Goal: Transaction & Acquisition: Purchase product/service

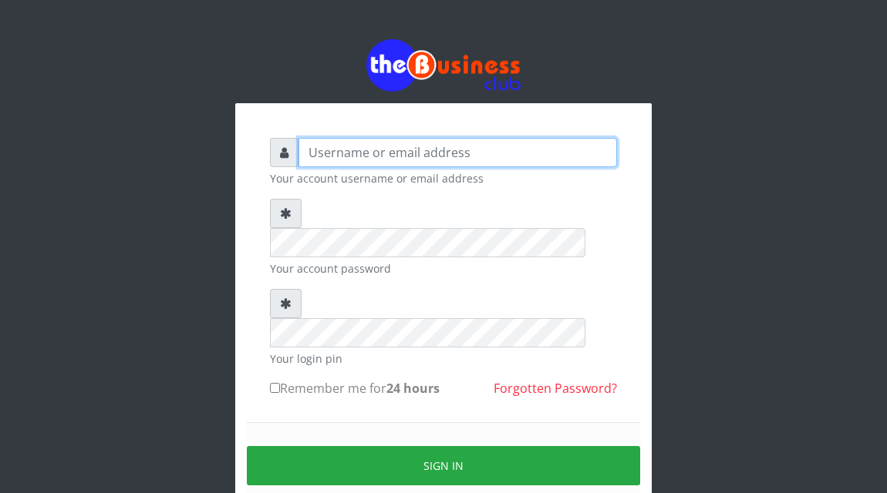
click at [341, 153] on input "text" at bounding box center [457, 152] width 318 height 29
type input "Atipeter"
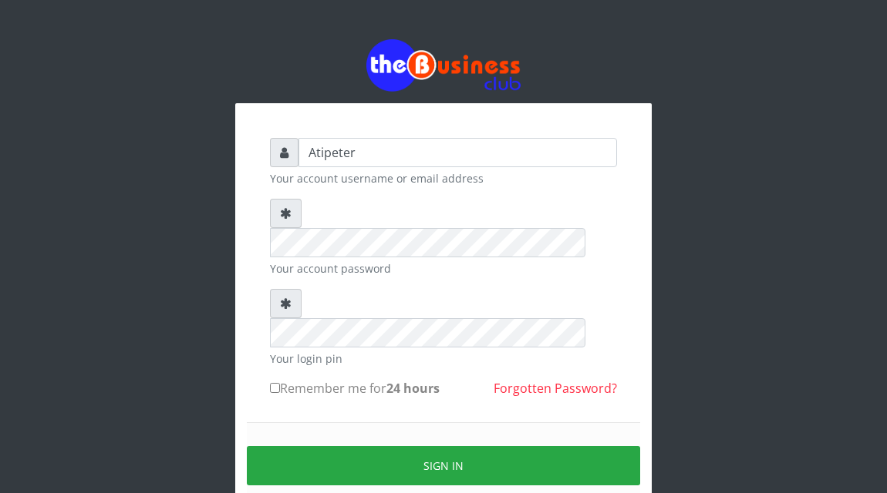
click at [272, 383] on input "Remember me for 24 hours" at bounding box center [275, 388] width 10 height 10
checkbox input "true"
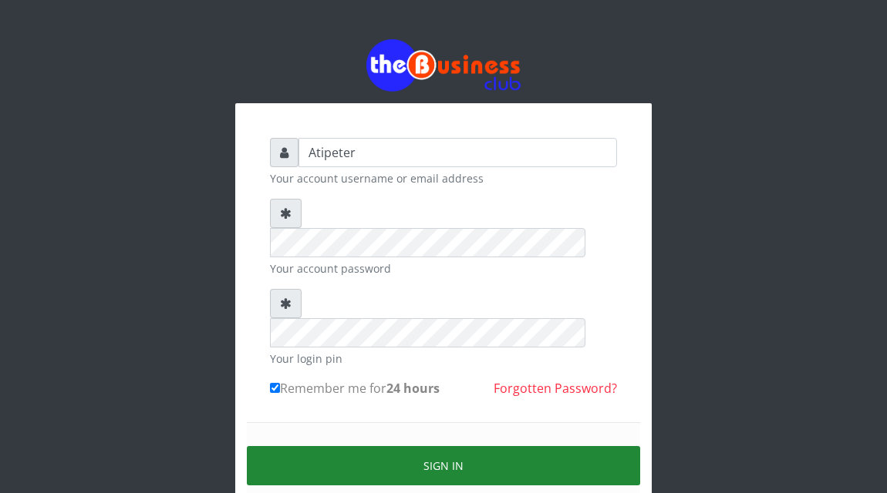
click at [402, 446] on button "Sign in" at bounding box center [443, 465] width 393 height 39
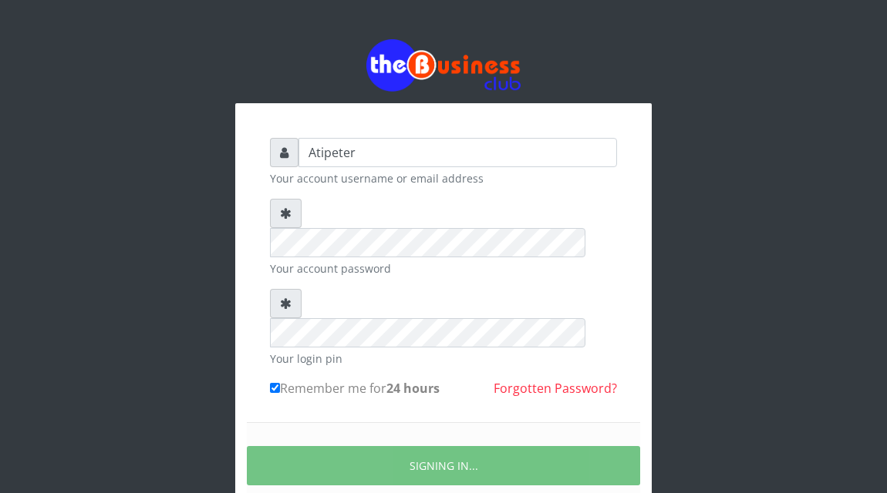
click at [428, 428] on div "SIGNING IN..." at bounding box center [443, 465] width 393 height 87
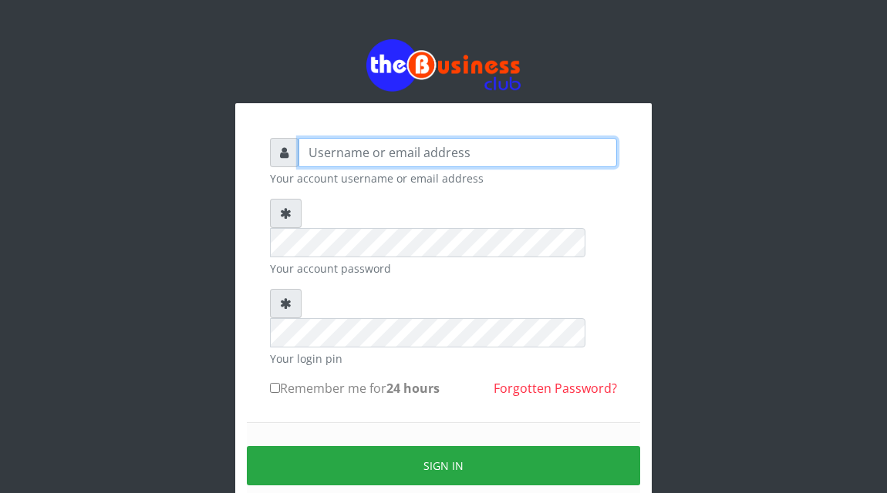
click at [325, 157] on input "text" at bounding box center [457, 152] width 318 height 29
type input "Atipeter"
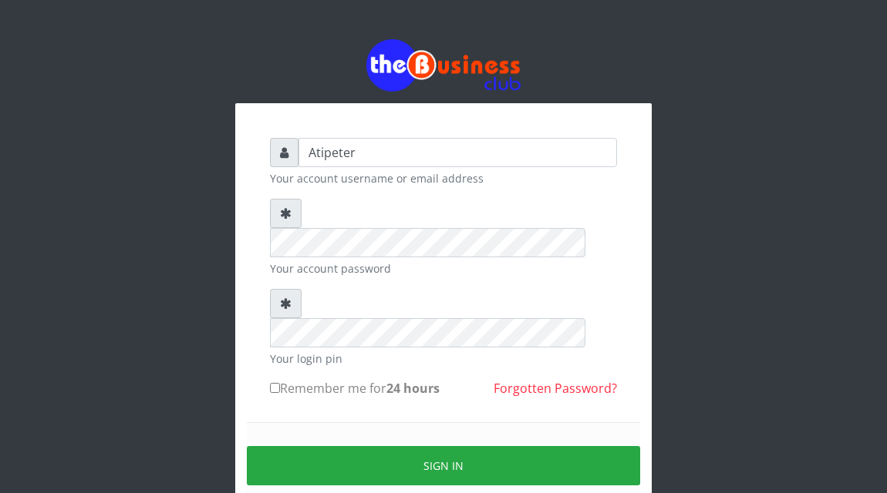
click at [275, 383] on input "Remember me for 24 hours" at bounding box center [275, 388] width 10 height 10
checkbox input "true"
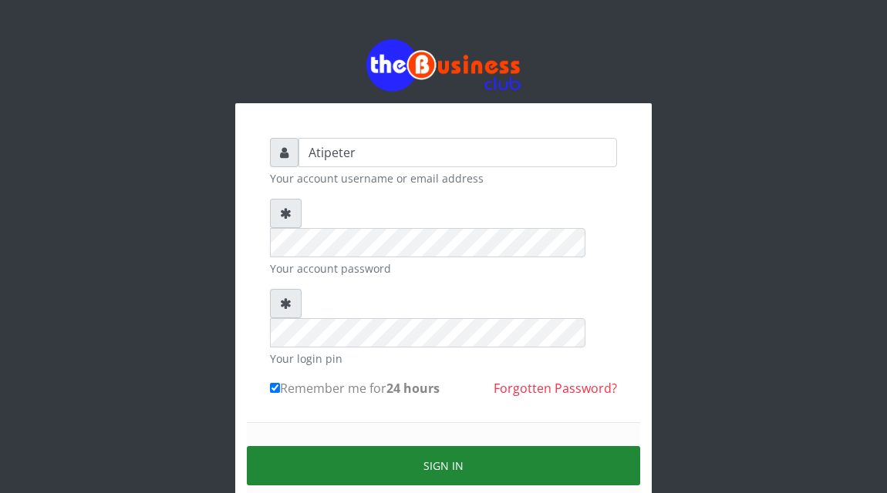
click at [342, 446] on button "Sign in" at bounding box center [443, 465] width 393 height 39
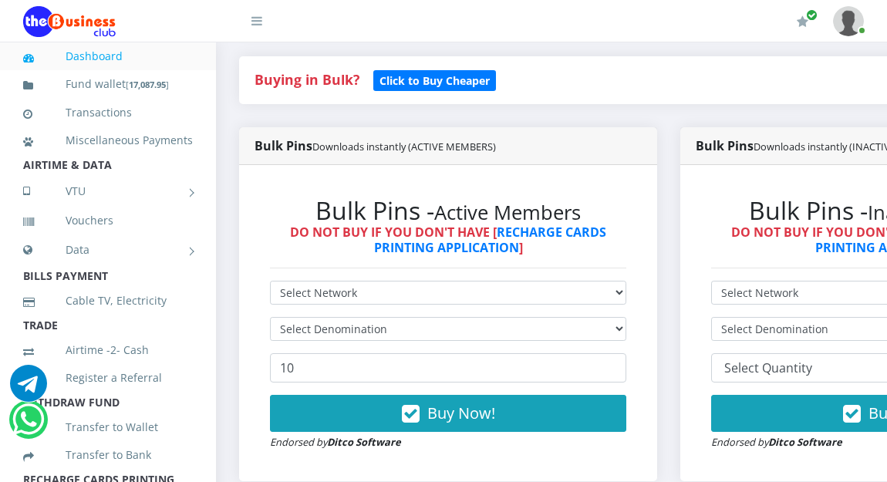
scroll to position [339, 0]
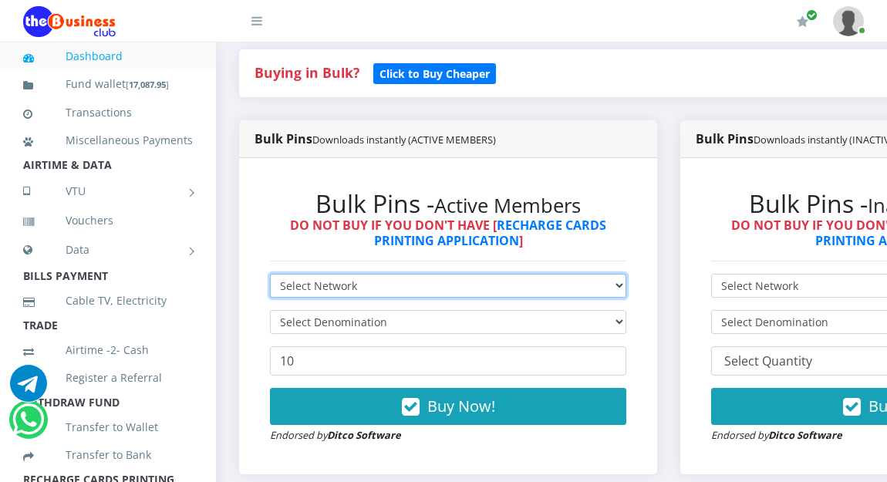
click at [359, 285] on select "Select Network MTN Globacom 9Mobile Airtel" at bounding box center [448, 286] width 356 height 24
select select "MTN"
click at [270, 276] on select "Select Network MTN Globacom 9Mobile Airtel" at bounding box center [448, 286] width 356 height 24
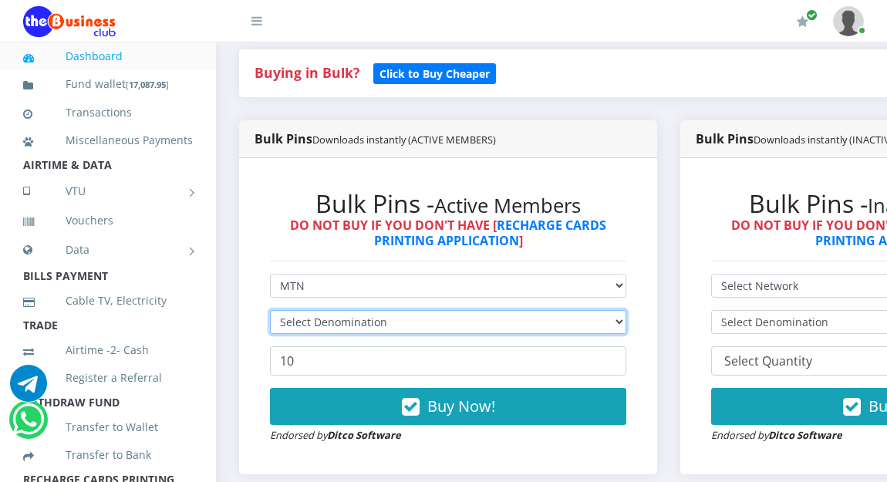
click at [363, 323] on select "Select Denomination" at bounding box center [448, 322] width 356 height 24
select select "193.88-200"
click at [270, 312] on select "Select Denomination MTN NGN100 - ₦96.94 MTN NGN200 - ₦193.88 MTN NGN400 - ₦387.…" at bounding box center [448, 322] width 356 height 24
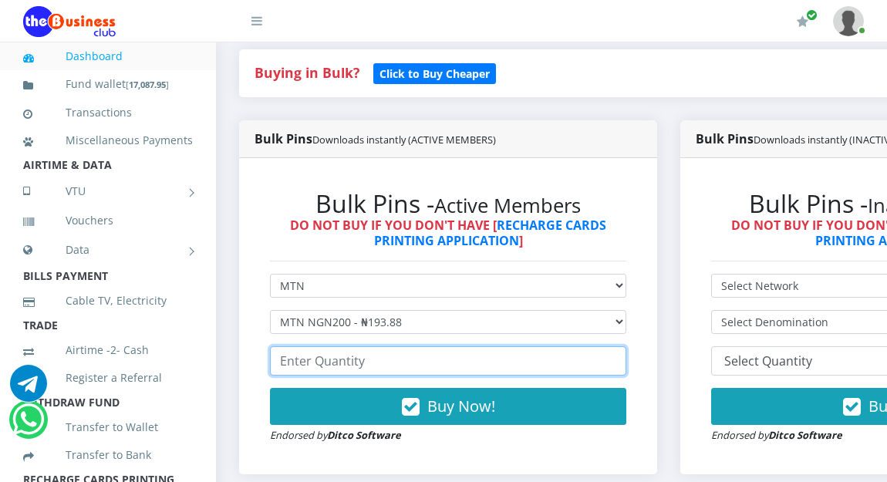
click at [330, 365] on input "number" at bounding box center [448, 360] width 356 height 29
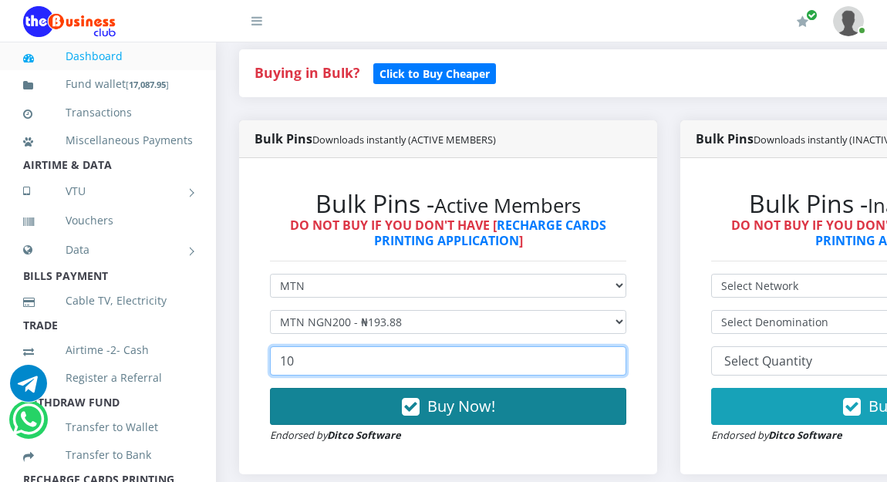
type input "10"
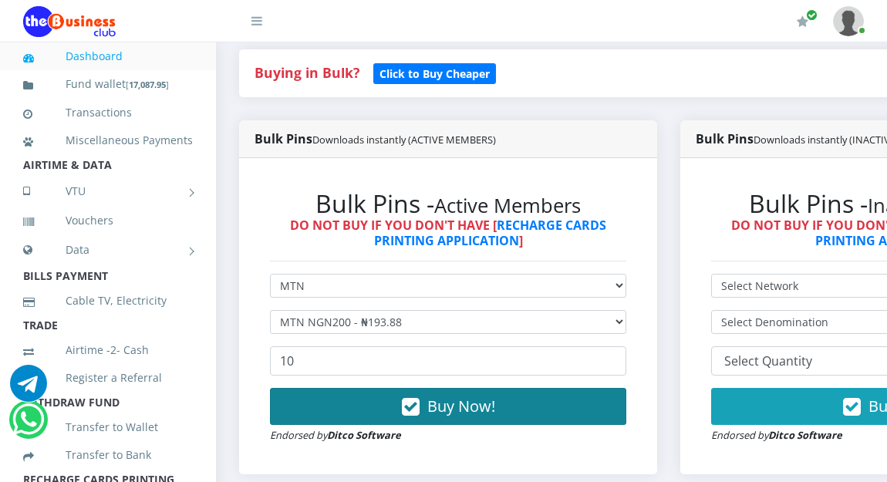
click at [381, 406] on button "Buy Now!" at bounding box center [448, 406] width 356 height 37
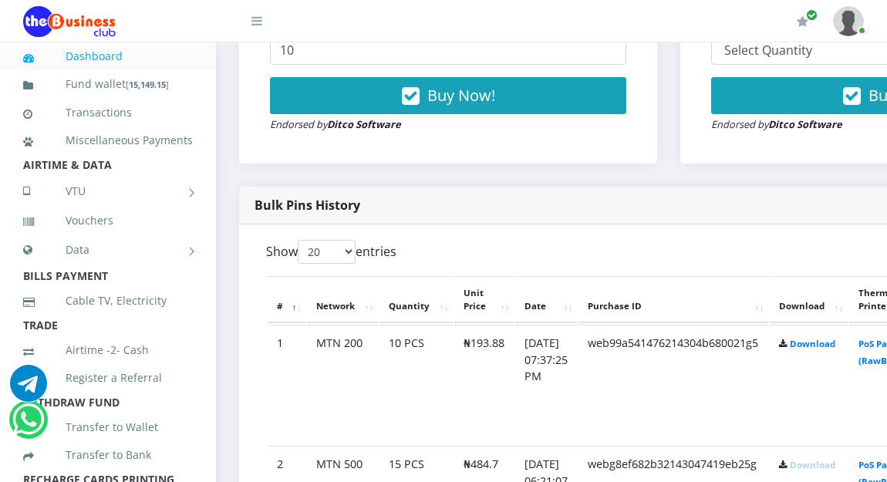
scroll to position [678, 0]
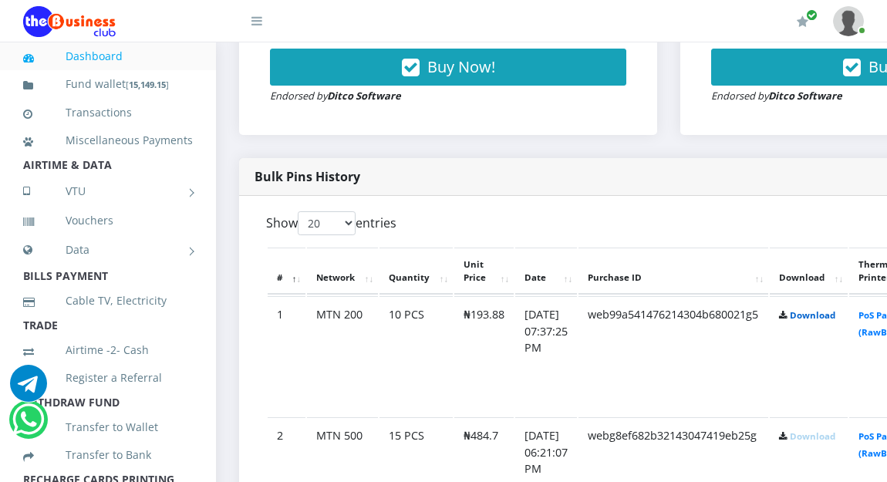
click at [835, 316] on link "Download" at bounding box center [811, 315] width 45 height 12
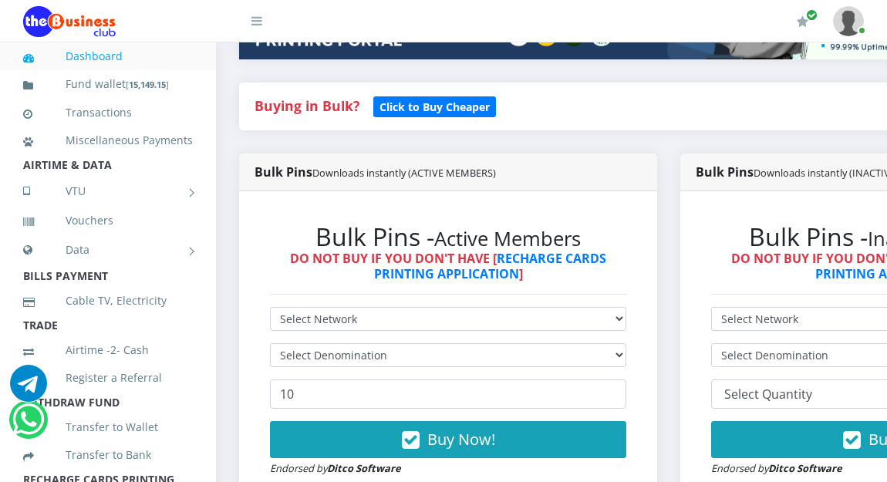
scroll to position [278, 0]
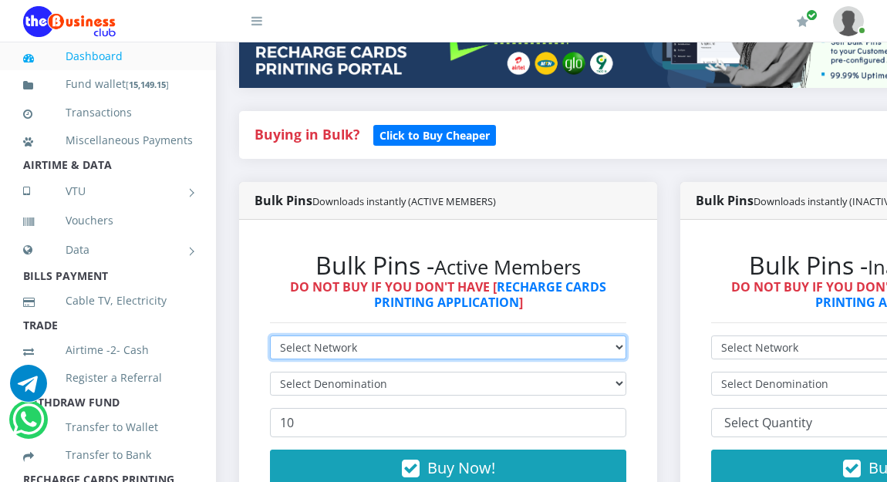
click at [402, 348] on select "Select Network MTN Globacom 9Mobile Airtel" at bounding box center [448, 347] width 356 height 24
select select "Glo"
click at [270, 338] on select "Select Network MTN Globacom 9Mobile Airtel" at bounding box center [448, 347] width 356 height 24
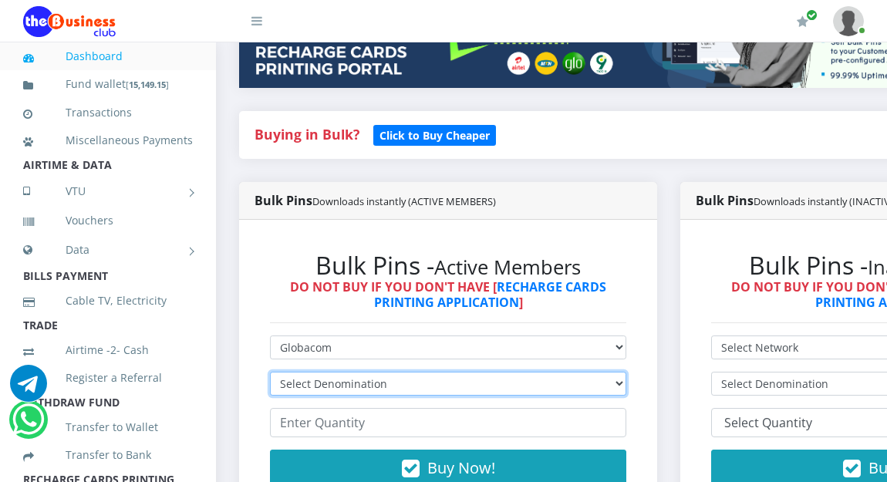
click at [335, 379] on select "Select Denomination Glo NGN100 - ₦96.45 Glo NGN200 - ₦192.90 Glo NGN500 - ₦482.…" at bounding box center [448, 384] width 356 height 24
select select "192.9-200"
click at [270, 374] on select "Select Denomination Glo NGN100 - ₦96.45 Glo NGN200 - ₦192.90 Glo NGN500 - ₦482.…" at bounding box center [448, 384] width 356 height 24
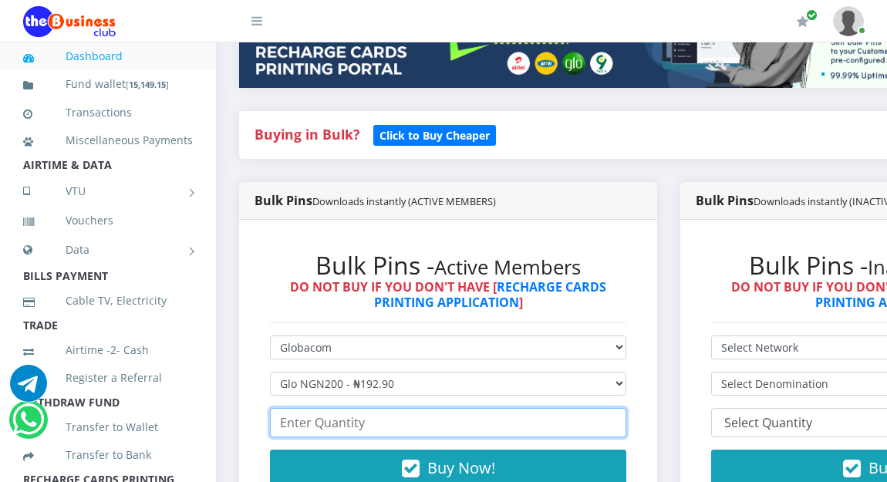
click at [327, 426] on input "number" at bounding box center [448, 422] width 356 height 29
type input "10"
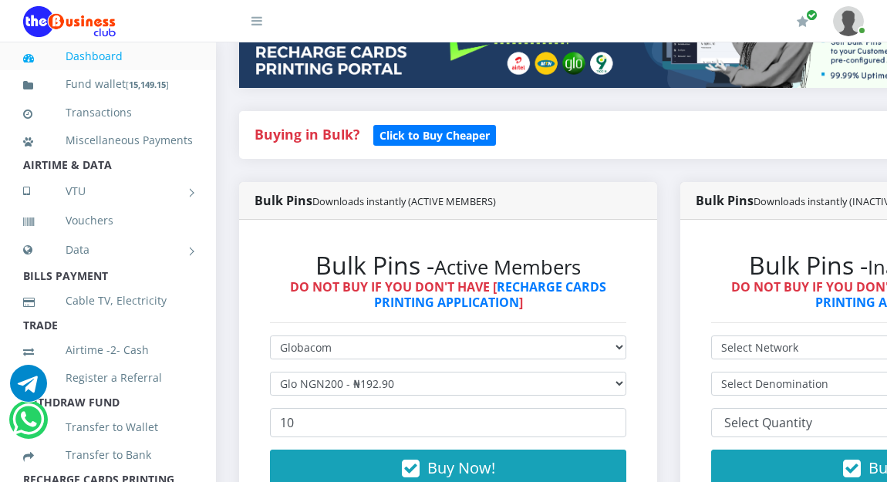
click at [238, 426] on div "Bulk Pins Downloads instantly (ACTIVE MEMBERS) Bulk Pins - Active Members DO NO…" at bounding box center [447, 370] width 441 height 377
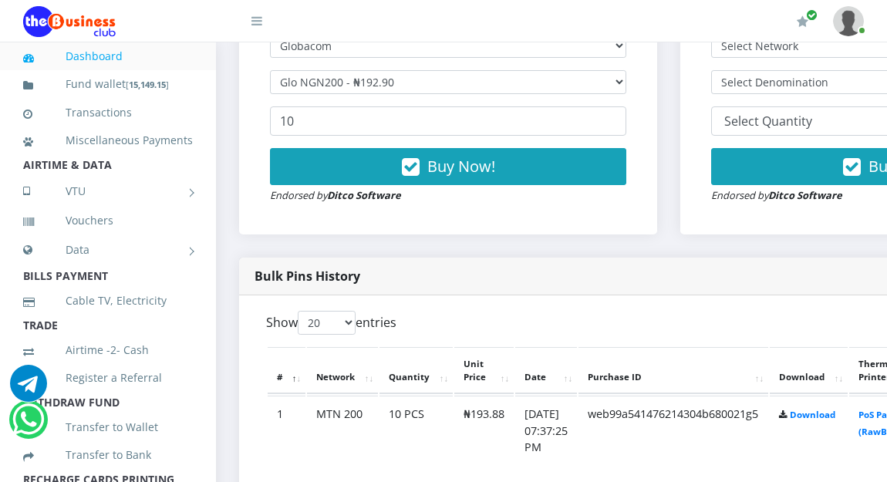
scroll to position [586, 0]
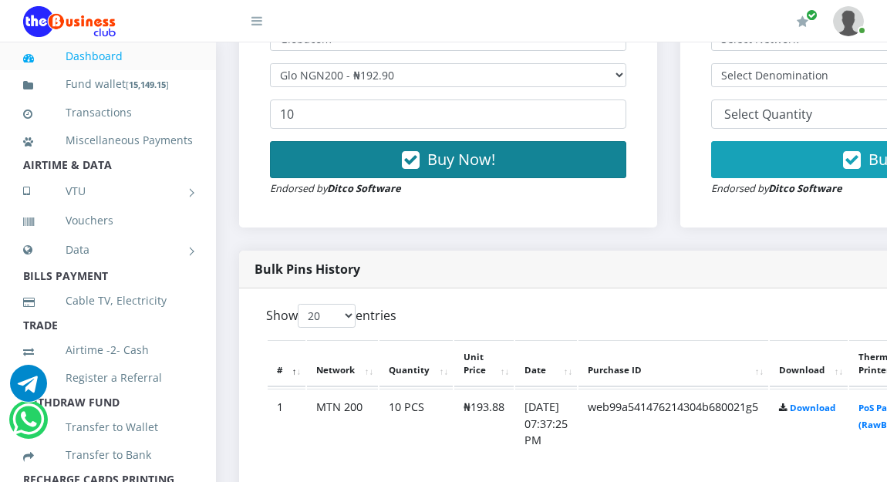
click at [375, 154] on button "Buy Now!" at bounding box center [448, 159] width 356 height 37
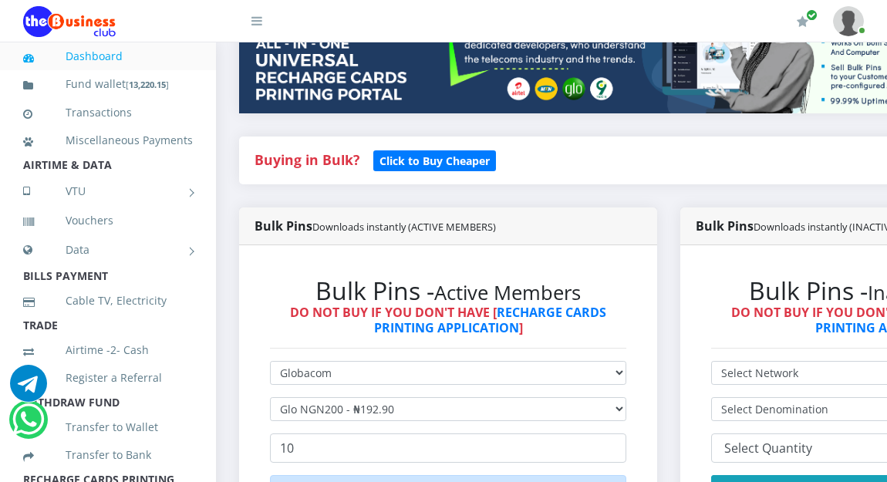
scroll to position [247, 0]
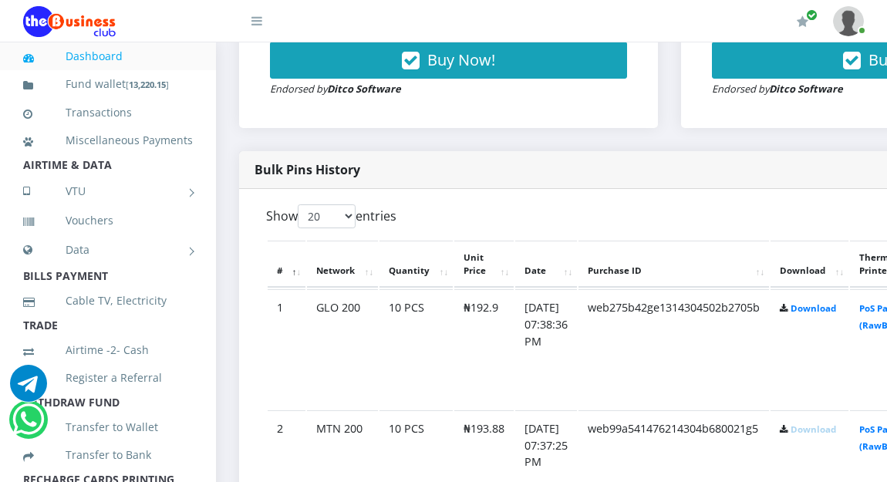
scroll to position [695, 0]
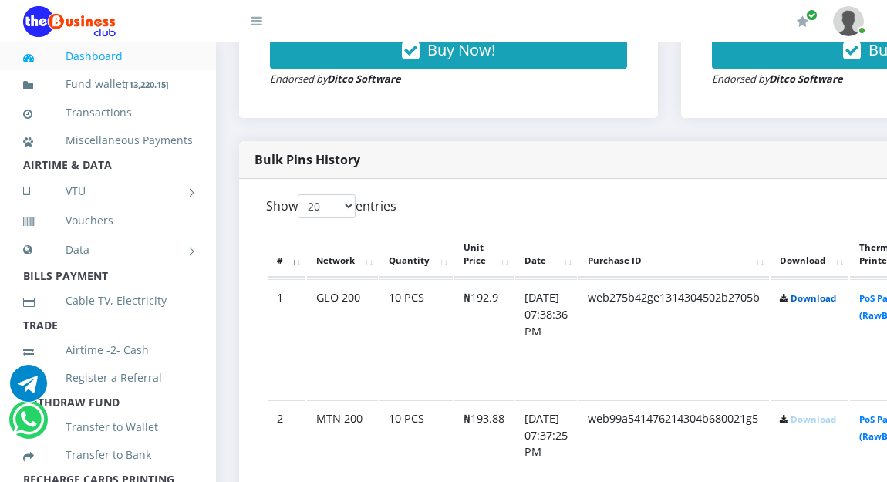
click at [836, 300] on link "Download" at bounding box center [812, 298] width 45 height 12
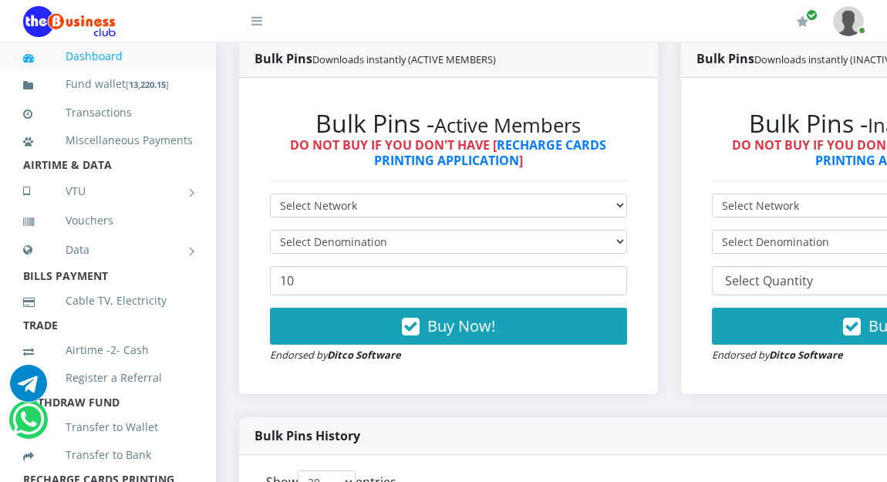
scroll to position [387, 0]
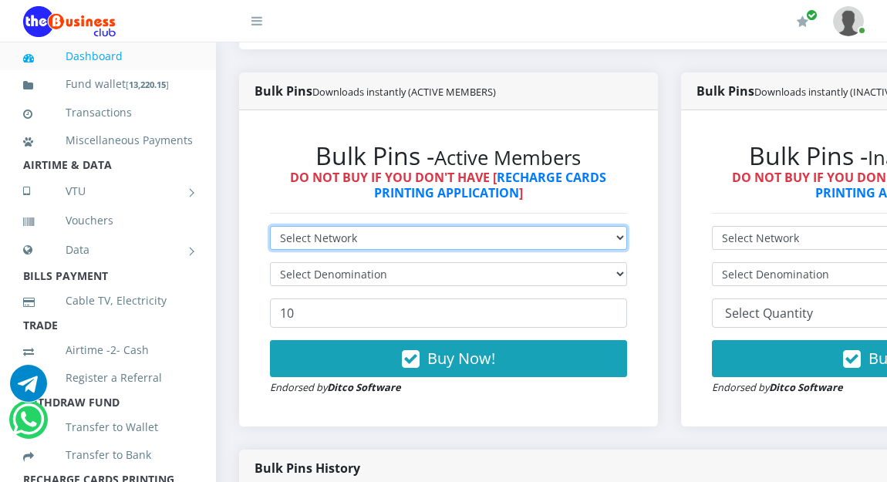
click at [393, 234] on select "Select Network MTN Globacom 9Mobile Airtel" at bounding box center [448, 238] width 357 height 24
select select "Airtel"
click at [270, 228] on select "Select Network MTN Globacom 9Mobile Airtel" at bounding box center [448, 238] width 357 height 24
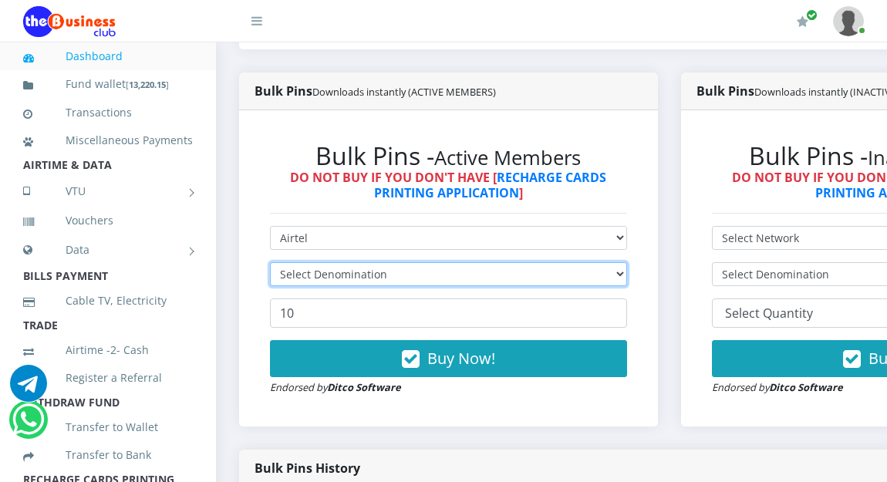
click at [403, 273] on select "Select Denomination" at bounding box center [448, 274] width 357 height 24
select select "192.72-200"
click at [270, 264] on select "Select Denomination Airtel NGN100 - ₦96.36 Airtel NGN200 - ₦192.72 Airtel NGN50…" at bounding box center [448, 274] width 357 height 24
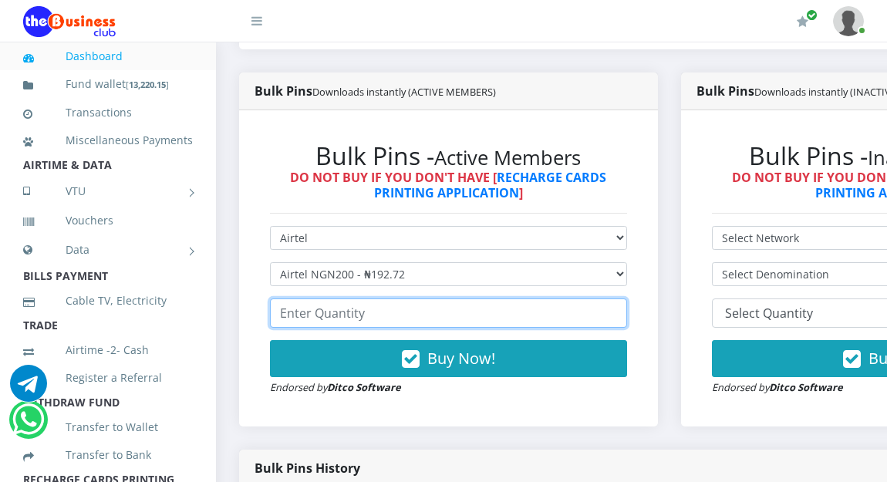
click at [379, 311] on input "number" at bounding box center [448, 312] width 357 height 29
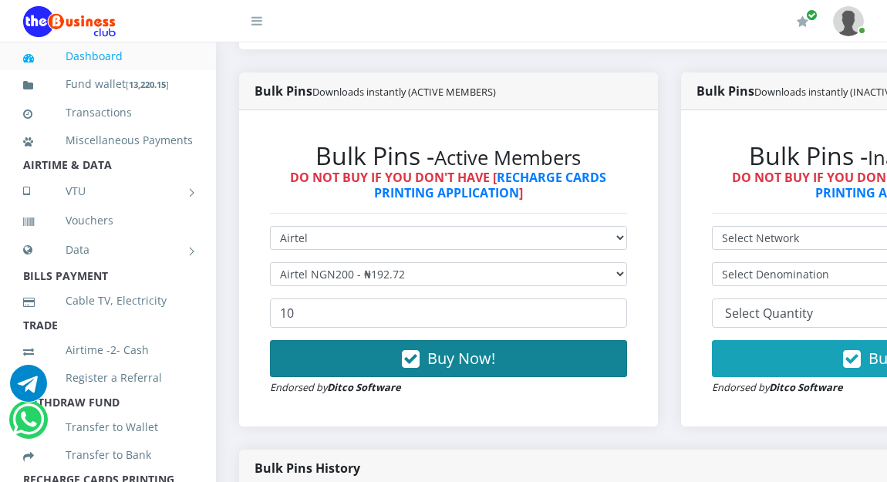
click at [431, 363] on button "Buy Now!" at bounding box center [448, 358] width 357 height 37
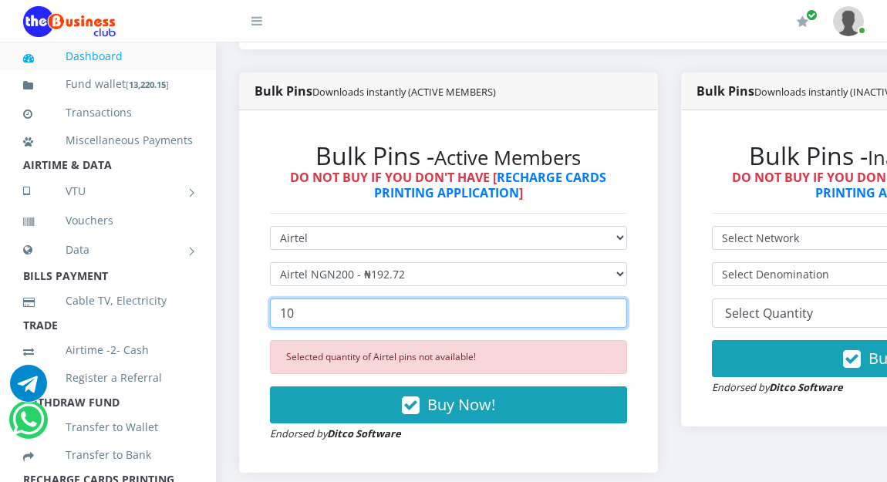
click at [383, 324] on input "10" at bounding box center [448, 312] width 357 height 29
type input "15"
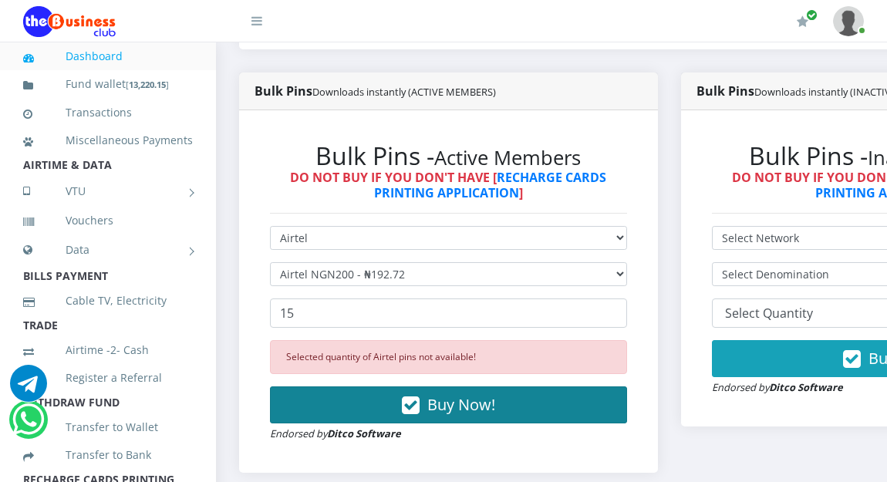
click at [393, 405] on button "Buy Now!" at bounding box center [448, 404] width 357 height 37
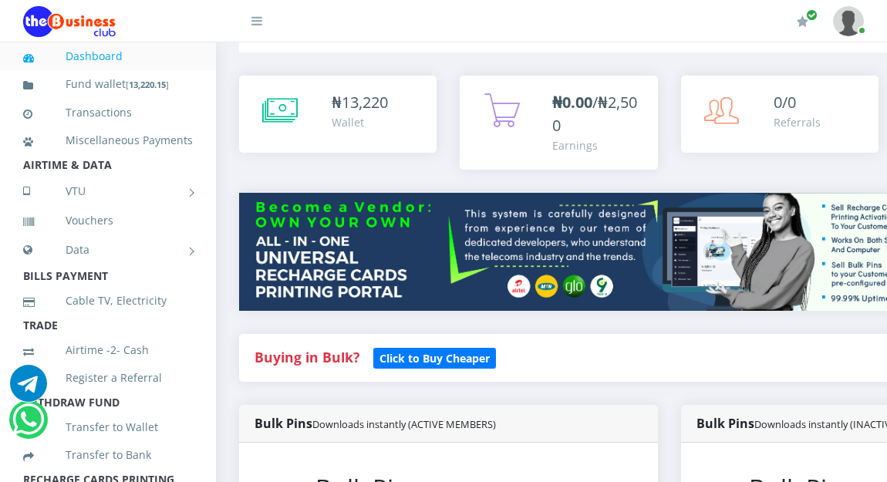
scroll to position [0, 0]
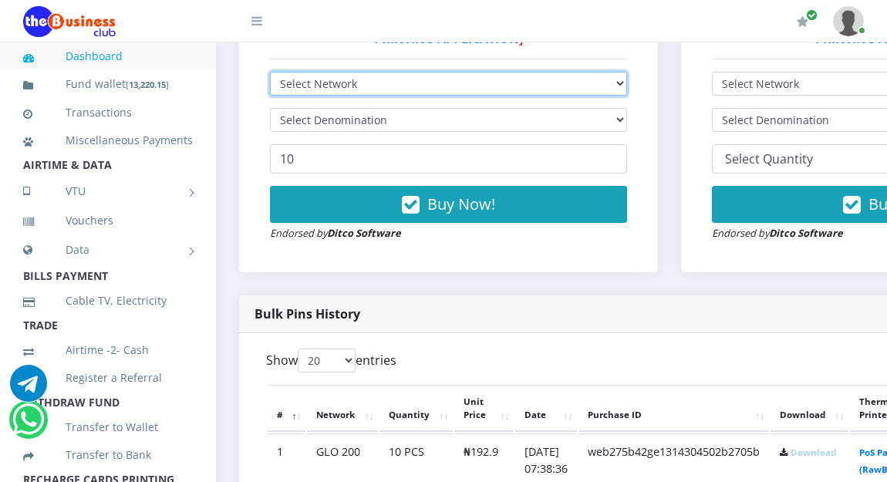
click at [289, 83] on select "Select Network MTN Globacom 9Mobile Airtel" at bounding box center [448, 84] width 357 height 24
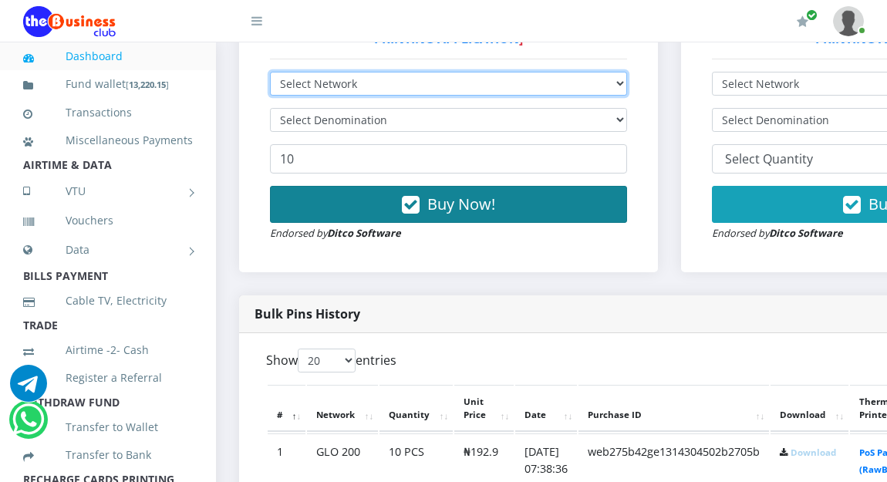
select select "Airtel"
click at [270, 74] on select "Select Network MTN Globacom 9Mobile Airtel" at bounding box center [448, 84] width 357 height 24
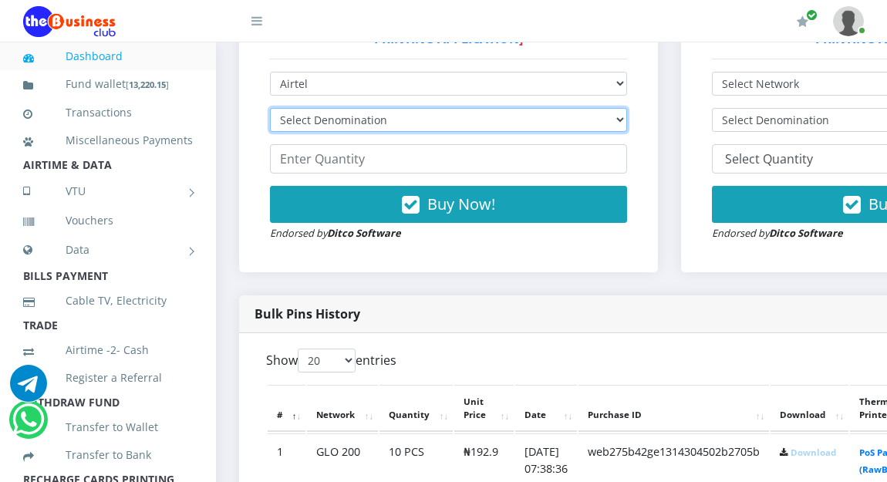
click at [329, 121] on select "Select Denomination Airtel NGN100 - ₦96.36 Airtel NGN200 - ₦192.72 Airtel NGN50…" at bounding box center [448, 120] width 357 height 24
select select "192.72-200"
click at [270, 110] on select "Select Denomination Airtel NGN100 - ₦96.36 Airtel NGN200 - ₦192.72 Airtel NGN50…" at bounding box center [448, 120] width 357 height 24
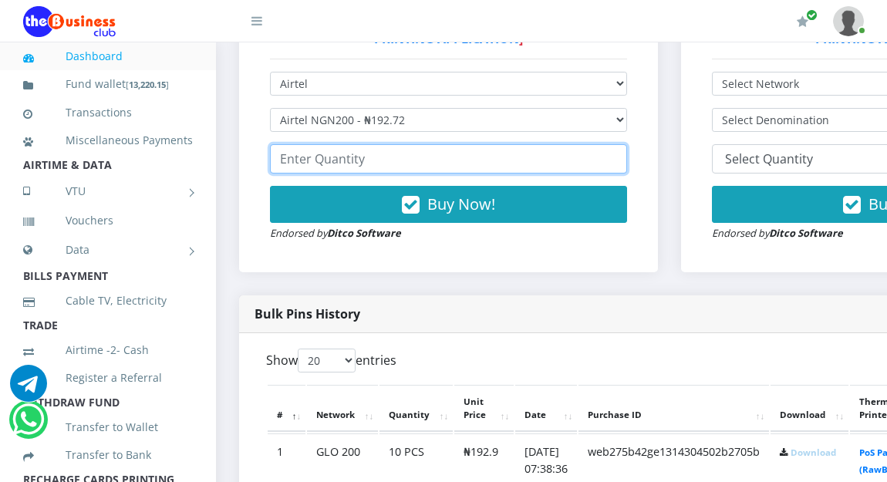
click at [325, 168] on input "number" at bounding box center [448, 158] width 357 height 29
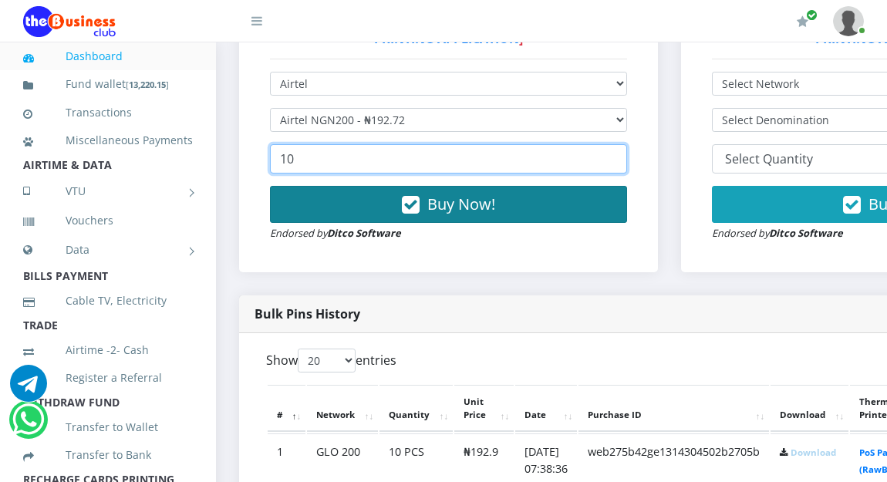
type input "10"
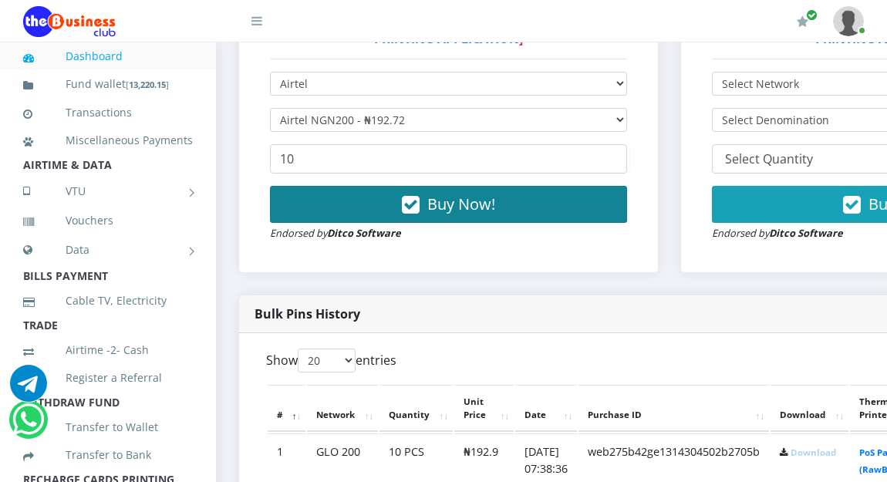
click at [350, 197] on button "Buy Now!" at bounding box center [448, 204] width 357 height 37
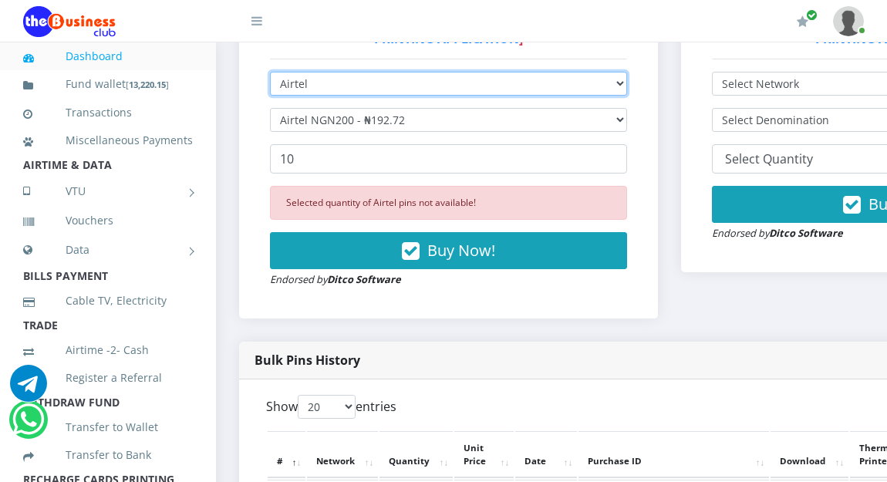
click at [324, 87] on select "Select Network MTN Globacom 9Mobile Airtel" at bounding box center [448, 84] width 357 height 24
select select "MTN"
click at [270, 74] on select "Select Network MTN Globacom 9Mobile Airtel" at bounding box center [448, 84] width 357 height 24
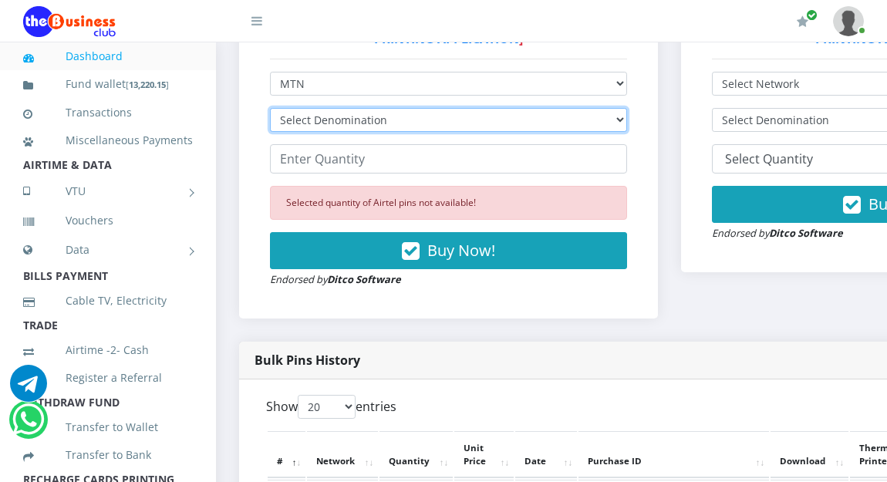
click at [327, 120] on select "Select Denomination MTN NGN100 - ₦96.94 MTN NGN200 - ₦193.88 MTN NGN400 - ₦387.…" at bounding box center [448, 120] width 357 height 24
select select "484.7-500"
click at [270, 110] on select "Select Denomination MTN NGN100 - ₦96.94 MTN NGN200 - ₦193.88 MTN NGN400 - ₦387.…" at bounding box center [448, 120] width 357 height 24
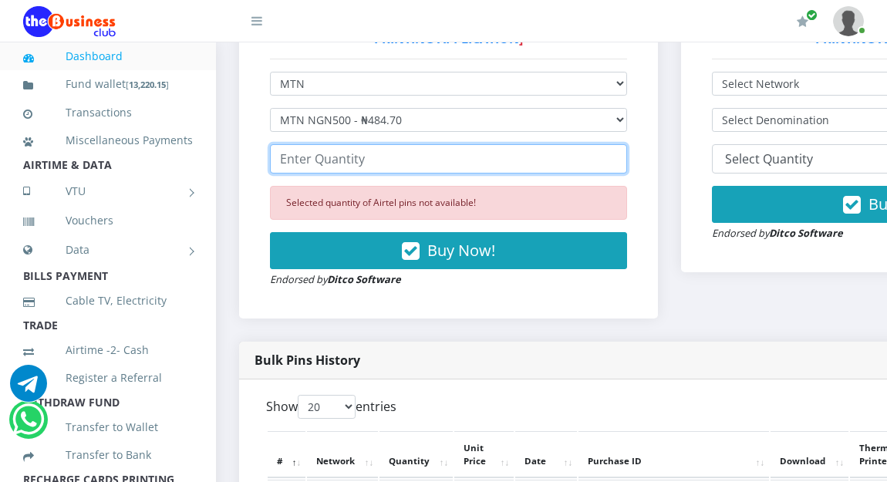
click at [342, 162] on input "number" at bounding box center [448, 158] width 357 height 29
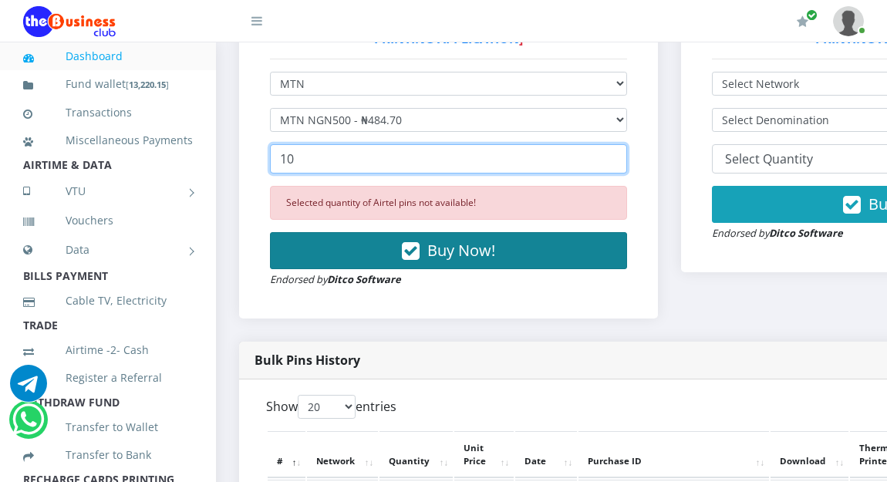
type input "10"
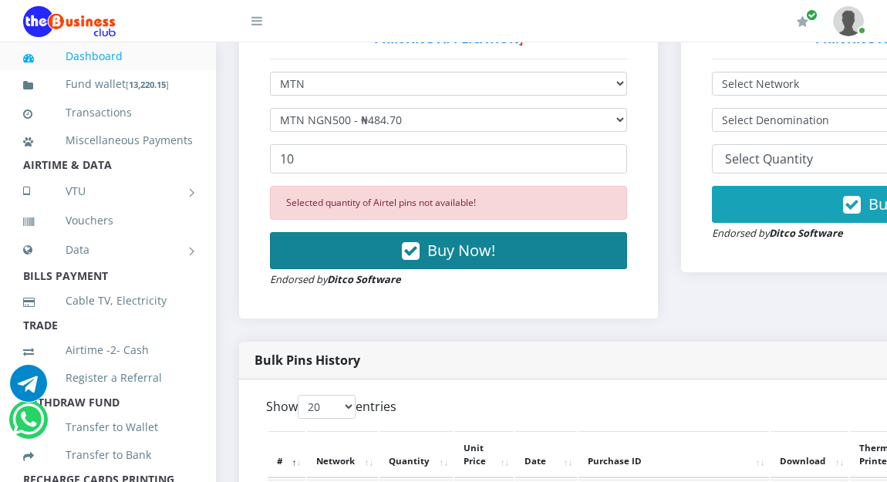
click at [327, 241] on button "Buy Now!" at bounding box center [448, 250] width 357 height 37
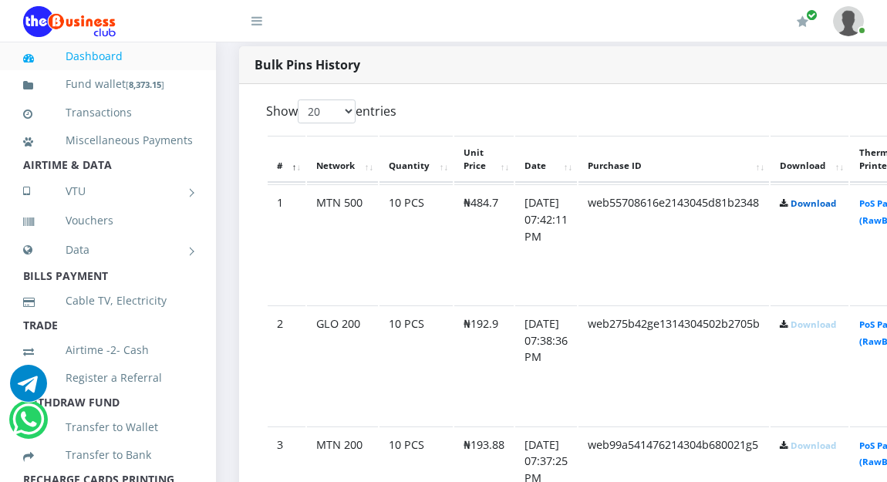
click at [826, 204] on link "Download" at bounding box center [812, 203] width 45 height 12
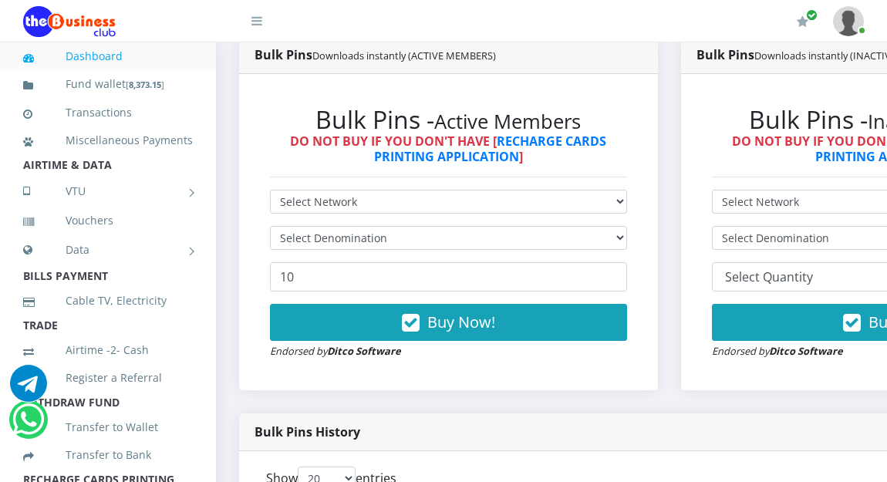
scroll to position [420, 0]
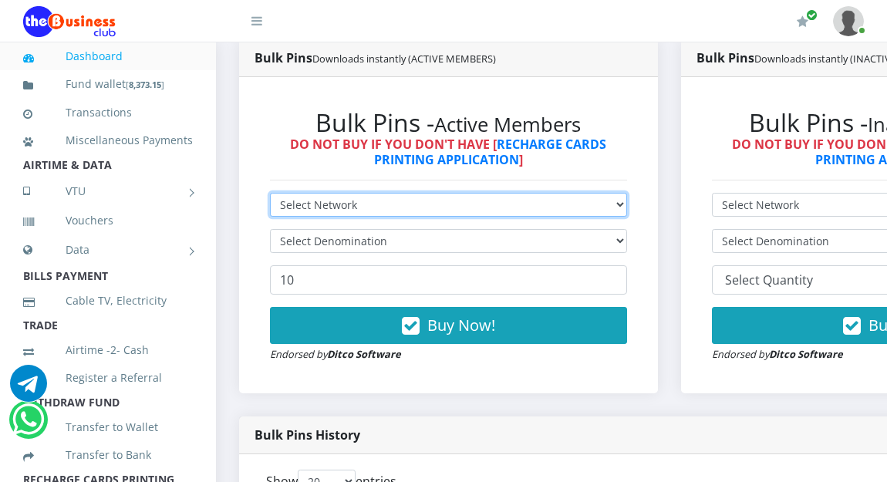
click at [440, 200] on select "Select Network MTN Globacom 9Mobile Airtel" at bounding box center [448, 205] width 357 height 24
select select "Glo"
click at [270, 195] on select "Select Network MTN Globacom 9Mobile Airtel" at bounding box center [448, 205] width 357 height 24
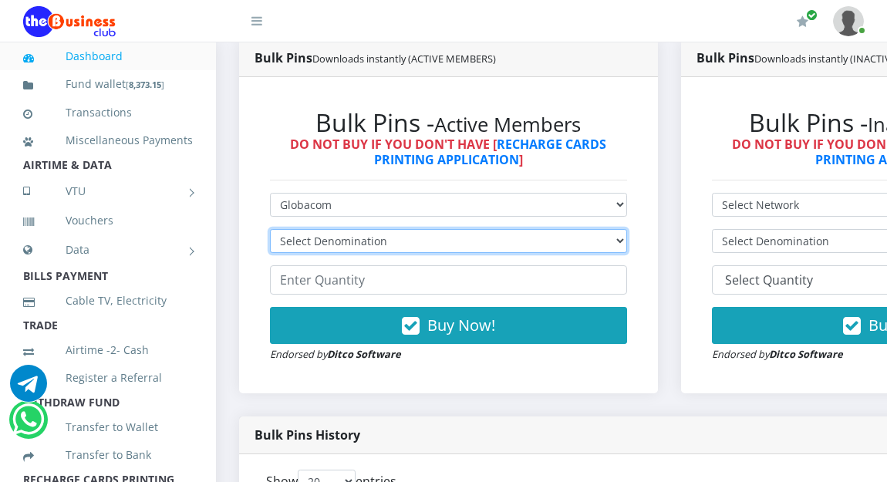
click at [428, 244] on select "Select Denomination Glo NGN100 - ₦96.45 Glo NGN200 - ₦192.90 Glo NGN500 - ₦482.…" at bounding box center [448, 241] width 357 height 24
select select "482.25-500"
click at [270, 231] on select "Select Denomination Glo NGN100 - ₦96.45 Glo NGN200 - ₦192.90 Glo NGN500 - ₦482.…" at bounding box center [448, 241] width 357 height 24
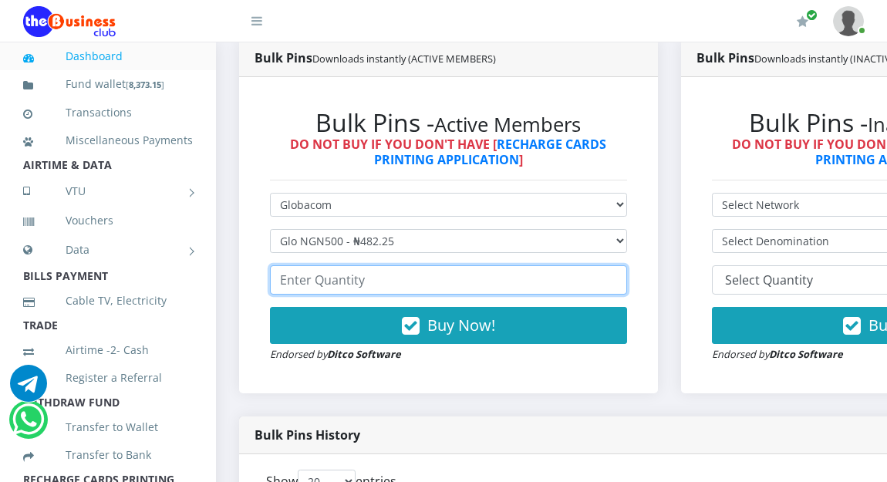
click at [379, 275] on input "number" at bounding box center [448, 279] width 357 height 29
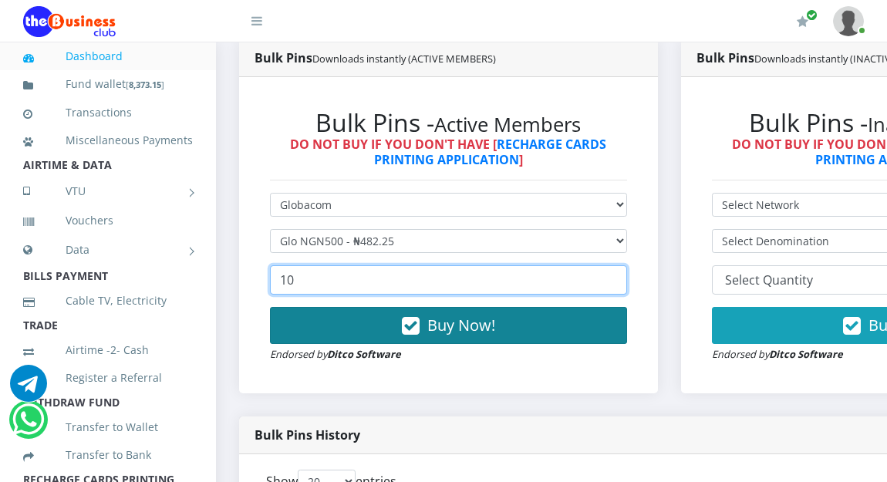
type input "10"
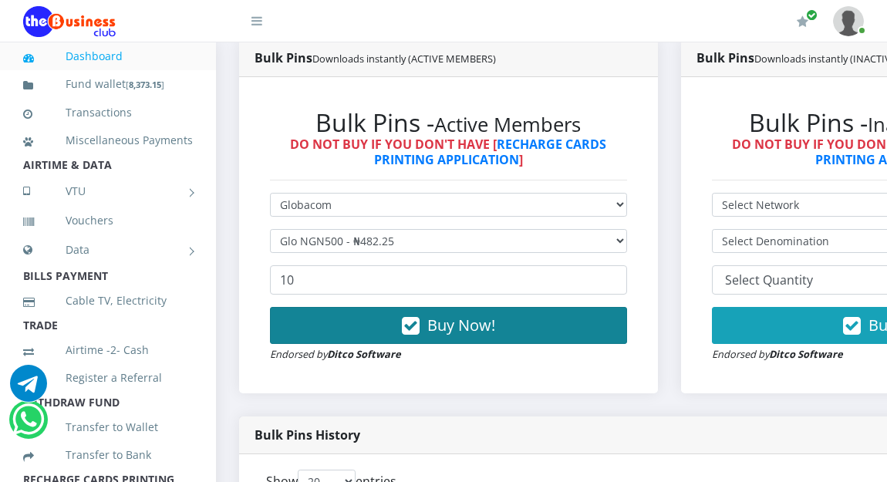
click at [364, 321] on button "Buy Now!" at bounding box center [448, 325] width 357 height 37
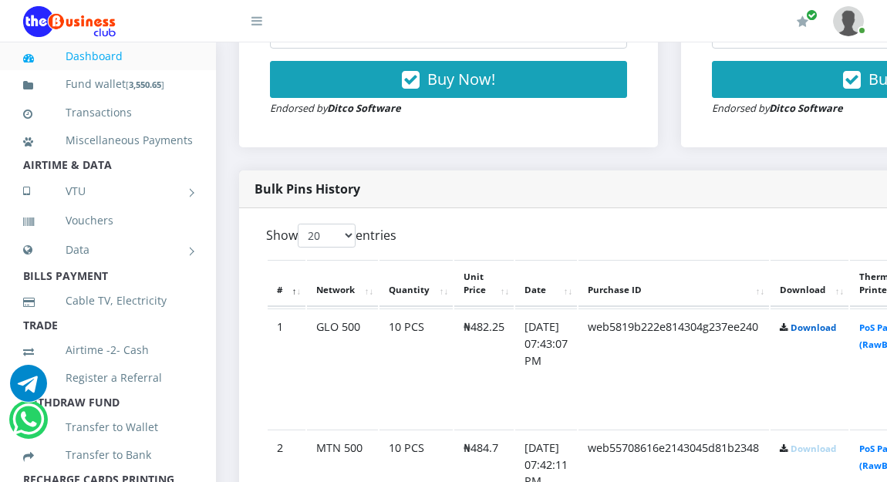
click at [833, 328] on link "Download" at bounding box center [812, 327] width 45 height 12
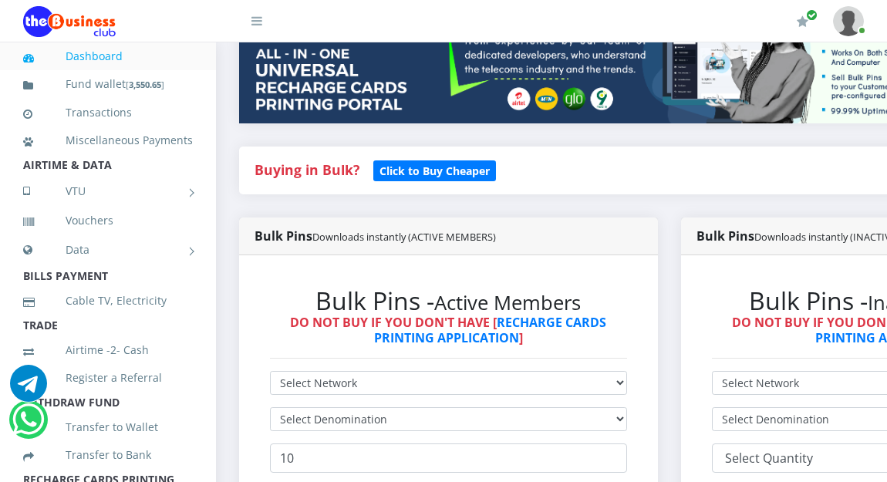
scroll to position [389, 0]
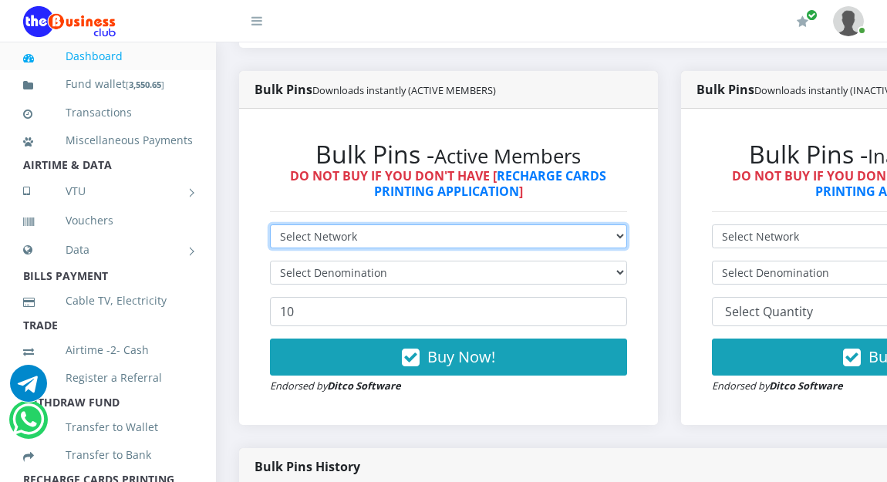
click at [457, 239] on select "Select Network MTN Globacom 9Mobile Airtel" at bounding box center [448, 236] width 357 height 24
select select "MTN"
click at [270, 227] on select "Select Network MTN Globacom 9Mobile Airtel" at bounding box center [448, 236] width 357 height 24
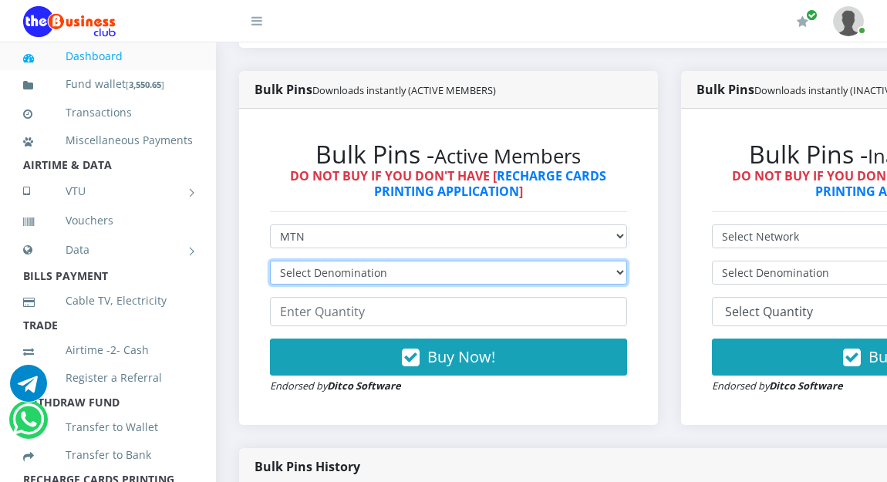
click at [442, 268] on select "Select Denomination MTN NGN100 - ₦96.94 MTN NGN200 - ₦193.88 MTN NGN400 - ₦387.…" at bounding box center [448, 273] width 357 height 24
select select "96.94-100"
click at [270, 263] on select "Select Denomination MTN NGN100 - ₦96.94 MTN NGN200 - ₦193.88 MTN NGN400 - ₦387.…" at bounding box center [448, 273] width 357 height 24
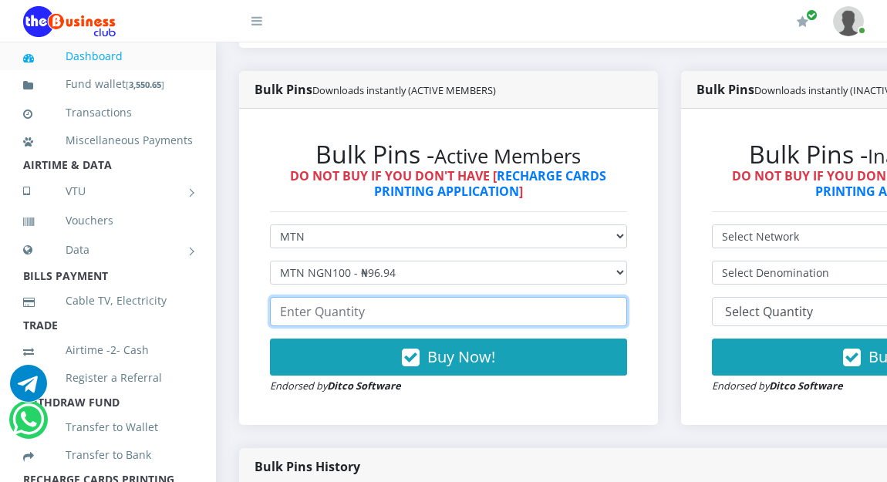
click at [433, 312] on input "number" at bounding box center [448, 311] width 357 height 29
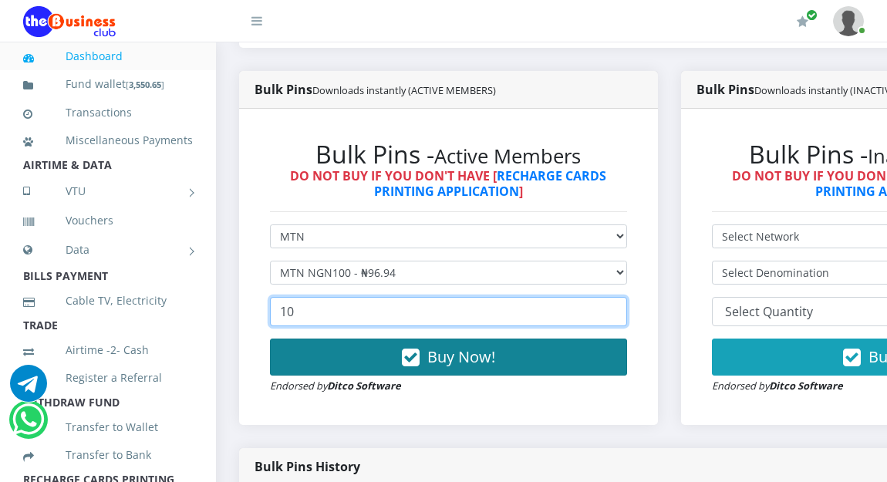
type input "10"
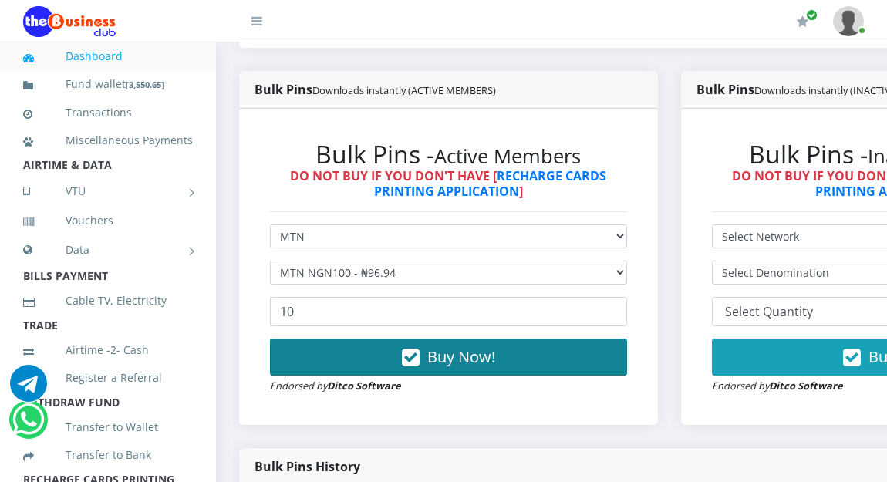
click at [385, 359] on button "Buy Now!" at bounding box center [448, 356] width 357 height 37
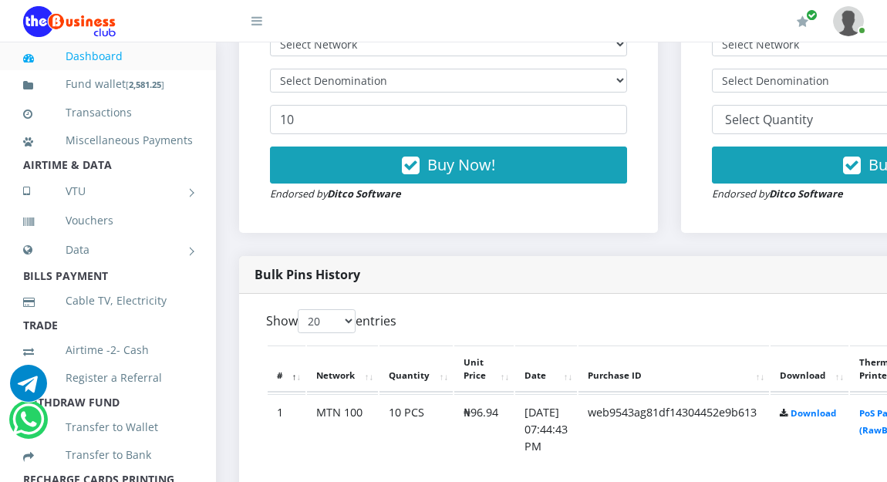
scroll to position [604, 0]
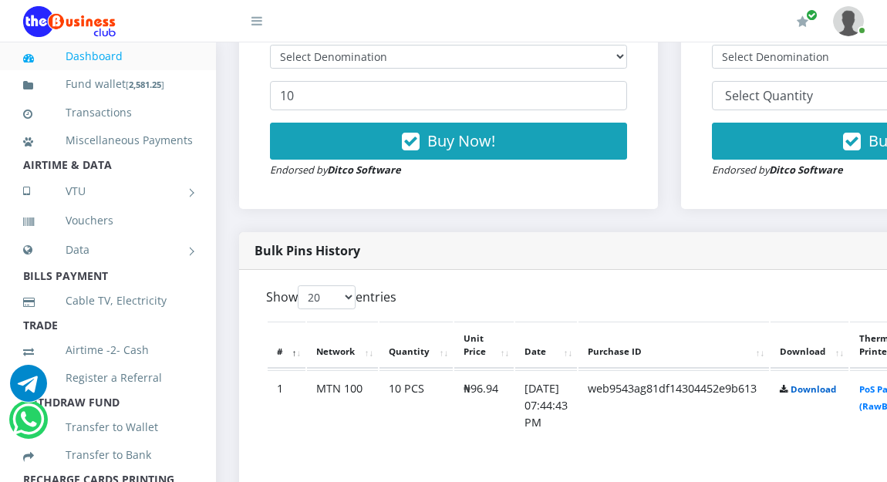
click at [836, 392] on link "Download" at bounding box center [812, 389] width 45 height 12
